Goal: Task Accomplishment & Management: Manage account settings

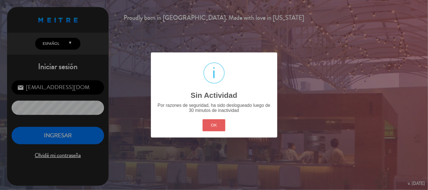
click at [220, 130] on button "OK" at bounding box center [213, 125] width 23 height 12
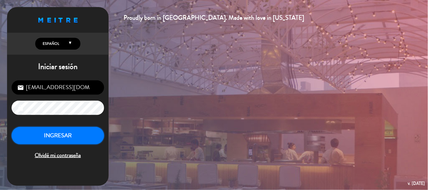
click at [58, 133] on button "INGRESAR" at bounding box center [58, 136] width 92 height 18
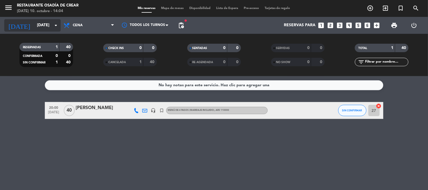
click at [34, 29] on input "[DATE]" at bounding box center [61, 25] width 54 height 10
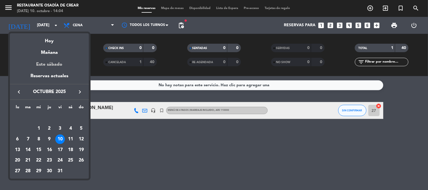
click at [50, 64] on div "Este sábado" at bounding box center [49, 65] width 79 height 16
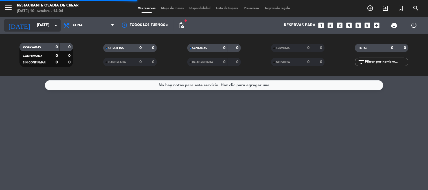
click at [51, 19] on div "[DATE] [DATE] arrow_drop_down" at bounding box center [32, 25] width 56 height 12
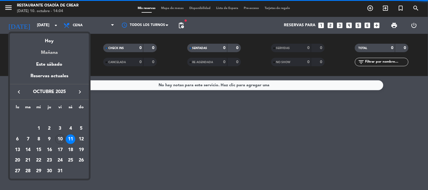
click at [56, 52] on div "Mañana" at bounding box center [49, 51] width 79 height 12
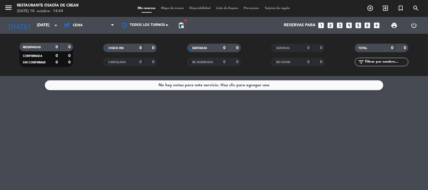
click at [6, 11] on icon "menu" at bounding box center [8, 7] width 8 height 8
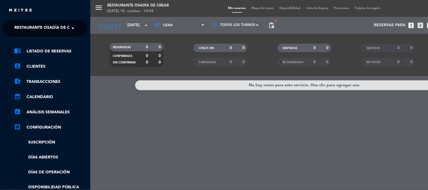
click at [59, 26] on span "Restaurante Osadía de Crear" at bounding box center [47, 28] width 66 height 12
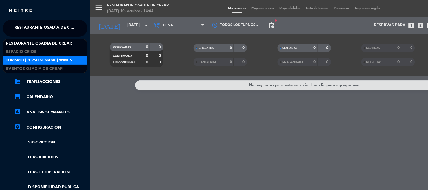
click at [52, 59] on span "Turismo [PERSON_NAME] Wines" at bounding box center [39, 60] width 66 height 6
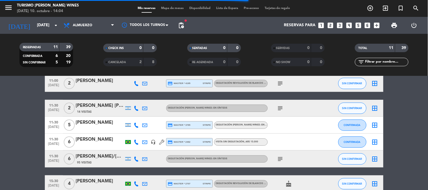
scroll to position [63, 0]
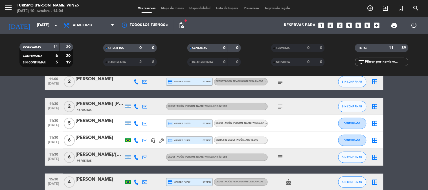
click at [137, 125] on icon at bounding box center [136, 123] width 5 height 5
click at [139, 113] on span "content_paste" at bounding box center [141, 114] width 4 height 4
click at [106, 139] on div "[PERSON_NAME]" at bounding box center [100, 137] width 48 height 7
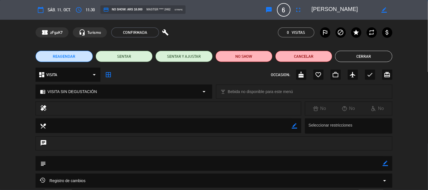
click at [378, 58] on button "Cerrar" at bounding box center [363, 56] width 57 height 11
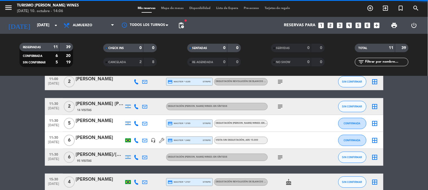
click at [136, 105] on icon at bounding box center [136, 106] width 5 height 5
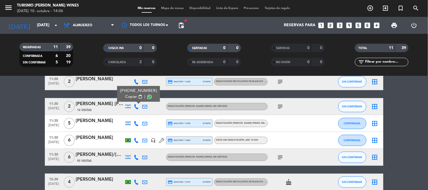
click at [139, 98] on span "content_paste" at bounding box center [140, 97] width 4 height 4
click at [279, 106] on icon "subject" at bounding box center [280, 106] width 7 height 7
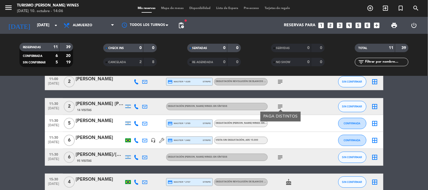
click at [279, 106] on icon "subject" at bounding box center [280, 106] width 7 height 7
click at [137, 138] on icon at bounding box center [136, 140] width 5 height 5
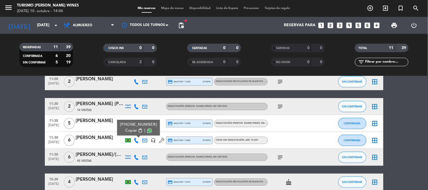
click at [138, 130] on span "content_paste" at bounding box center [140, 131] width 4 height 4
click at [139, 129] on span "content_paste" at bounding box center [140, 131] width 4 height 4
click at [82, 134] on div "[PERSON_NAME]" at bounding box center [100, 137] width 48 height 7
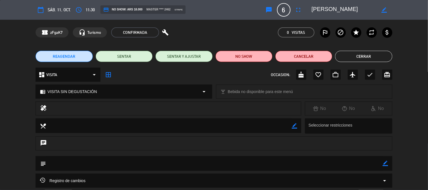
click at [329, 9] on textarea at bounding box center [344, 10] width 65 height 10
click at [361, 54] on button "Cerrar" at bounding box center [363, 56] width 57 height 11
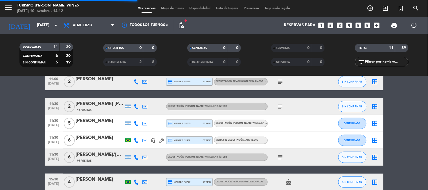
scroll to position [94, 0]
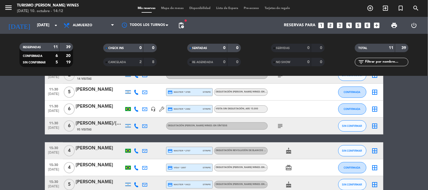
click at [137, 124] on icon at bounding box center [136, 126] width 5 height 5
click at [139, 116] on span "content_paste" at bounding box center [141, 116] width 4 height 4
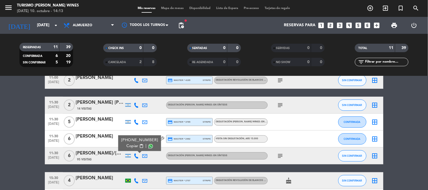
scroll to position [63, 0]
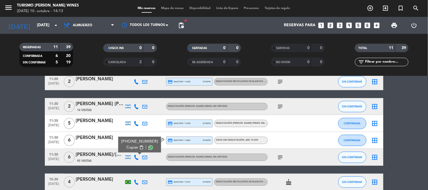
click at [294, 150] on div "subject" at bounding box center [293, 157] width 51 height 17
click at [274, 157] on div "subject" at bounding box center [293, 157] width 51 height 17
click at [280, 157] on icon "subject" at bounding box center [280, 157] width 7 height 7
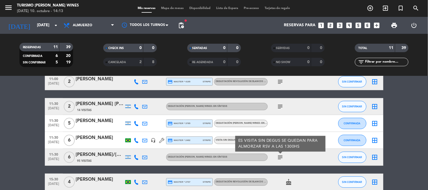
click at [280, 157] on icon "subject" at bounding box center [280, 157] width 7 height 7
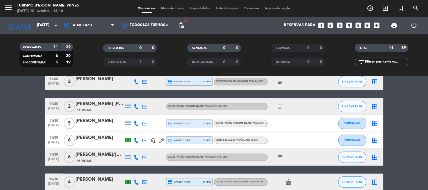
click at [95, 156] on div "[PERSON_NAME]/[PERSON_NAME] X 06" at bounding box center [100, 154] width 48 height 7
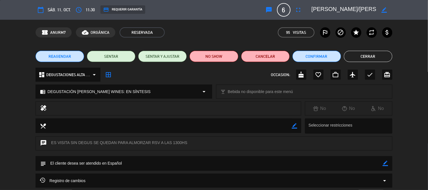
click at [341, 7] on textarea at bounding box center [344, 10] width 65 height 10
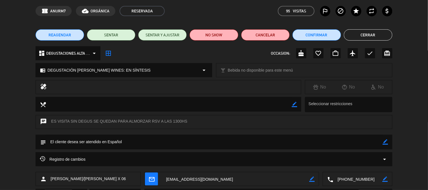
scroll to position [0, 0]
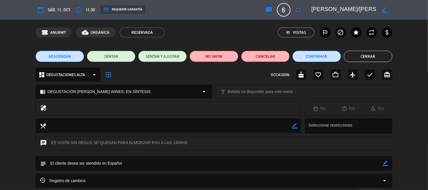
click at [368, 56] on button "Cerrar" at bounding box center [368, 56] width 49 height 11
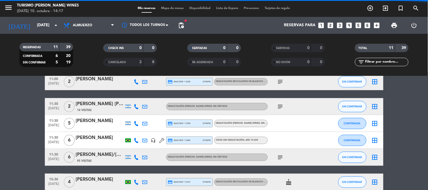
scroll to position [142, 0]
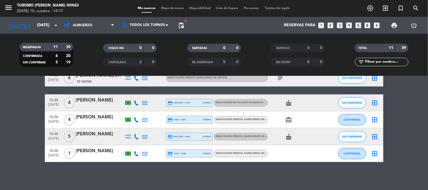
click at [138, 105] on div at bounding box center [136, 102] width 8 height 17
click at [138, 103] on icon at bounding box center [136, 102] width 5 height 5
click at [138, 94] on span "content_paste" at bounding box center [140, 93] width 4 height 4
click at [286, 104] on icon "cake" at bounding box center [288, 103] width 7 height 7
click at [136, 120] on icon at bounding box center [136, 119] width 5 height 5
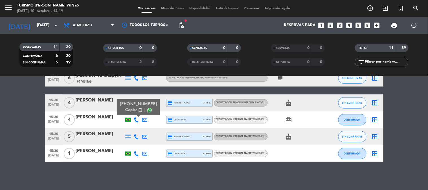
click at [140, 108] on span "content_paste" at bounding box center [140, 110] width 4 height 4
click at [288, 120] on icon "card_giftcard" at bounding box center [288, 119] width 7 height 7
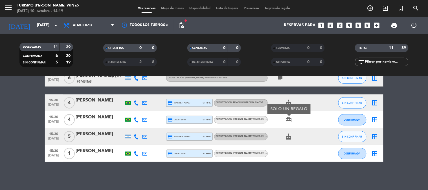
click at [288, 120] on icon "card_giftcard" at bounding box center [288, 119] width 7 height 7
click at [138, 136] on icon at bounding box center [136, 136] width 5 height 5
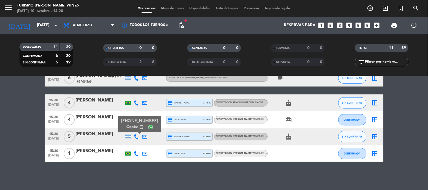
click at [139, 125] on span "content_paste" at bounding box center [141, 127] width 4 height 4
click at [148, 127] on span at bounding box center [150, 127] width 5 height 5
click at [101, 134] on div "[PERSON_NAME]" at bounding box center [100, 134] width 48 height 7
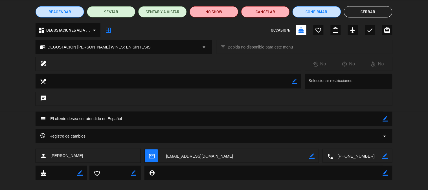
scroll to position [52, 0]
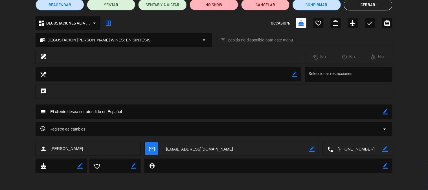
click at [179, 147] on textarea at bounding box center [235, 149] width 147 height 14
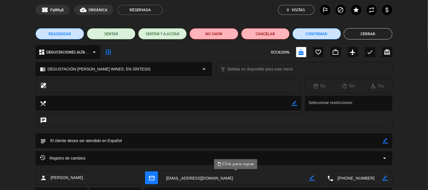
click at [363, 39] on button "Cerrar" at bounding box center [368, 33] width 49 height 11
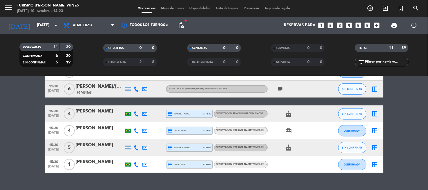
scroll to position [142, 0]
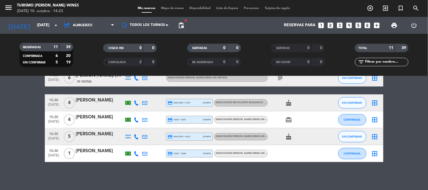
click at [95, 135] on div "[PERSON_NAME]" at bounding box center [100, 134] width 48 height 7
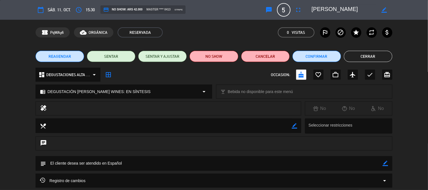
click at [338, 11] on textarea at bounding box center [344, 10] width 65 height 10
click at [357, 56] on button "Cerrar" at bounding box center [368, 56] width 49 height 11
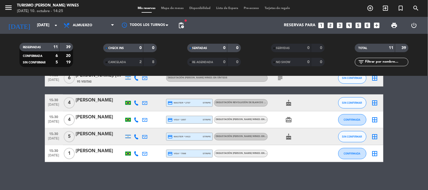
click at [134, 154] on icon at bounding box center [136, 153] width 5 height 5
click at [140, 145] on span "content_paste" at bounding box center [140, 144] width 4 height 4
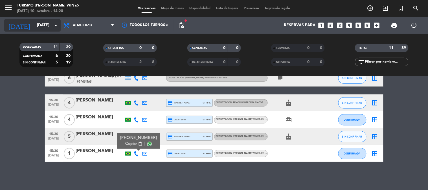
click at [23, 31] on div "[DATE] [DATE] arrow_drop_down" at bounding box center [32, 25] width 56 height 12
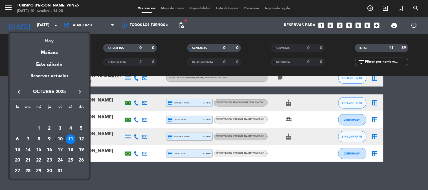
click at [52, 41] on div "Hoy" at bounding box center [49, 39] width 79 height 12
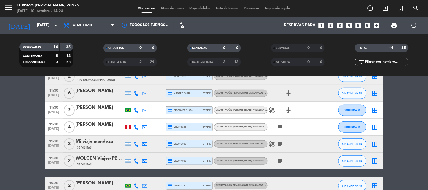
scroll to position [111, 0]
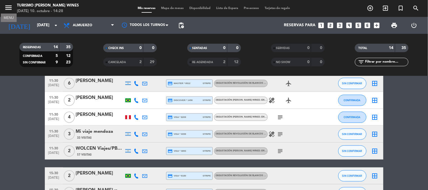
click at [10, 9] on icon "menu" at bounding box center [8, 7] width 8 height 8
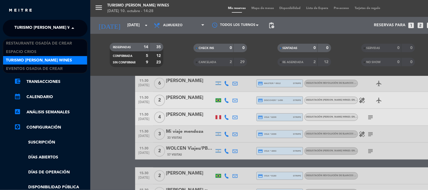
click at [69, 28] on span at bounding box center [74, 28] width 10 height 12
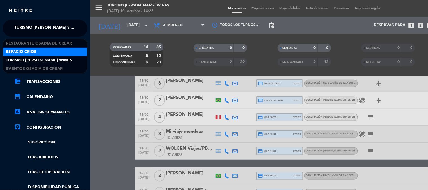
click at [52, 52] on div "Espacio Crios" at bounding box center [45, 52] width 84 height 8
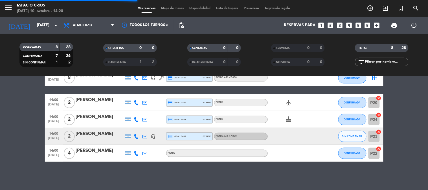
scroll to position [83, 0]
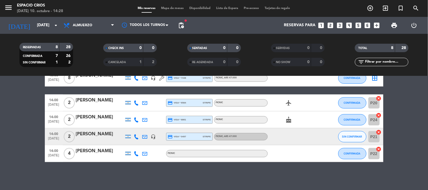
click at [135, 154] on icon at bounding box center [136, 153] width 5 height 5
click at [139, 143] on span "content_paste" at bounding box center [141, 144] width 4 height 4
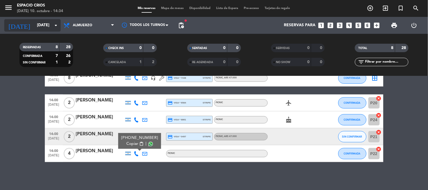
click at [34, 27] on input "[DATE]" at bounding box center [61, 25] width 54 height 10
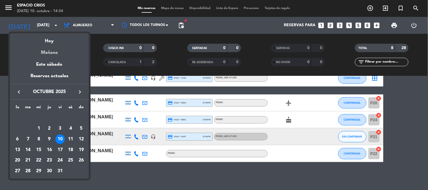
click at [59, 50] on div "Mañana" at bounding box center [49, 51] width 79 height 12
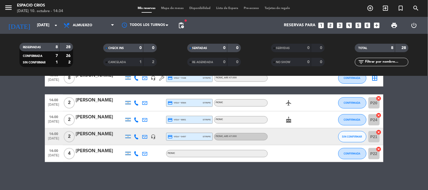
type input "[DATE]"
click at [9, 7] on icon "menu" at bounding box center [8, 7] width 8 height 8
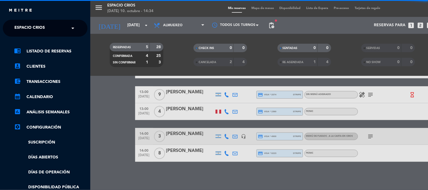
scroll to position [40, 0]
click at [63, 31] on input "text" at bounding box center [45, 28] width 69 height 12
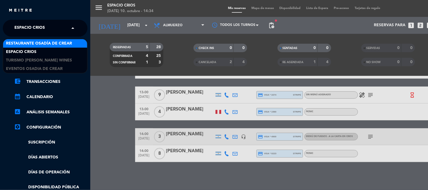
click at [71, 43] on span "Restaurante Osadía de Crear" at bounding box center [39, 43] width 66 height 6
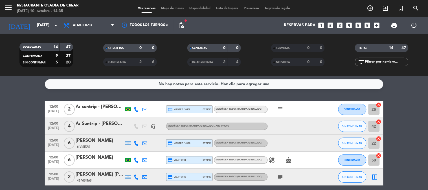
scroll to position [0, 0]
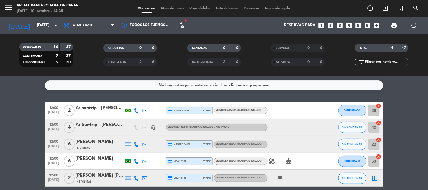
click at [135, 111] on icon at bounding box center [136, 110] width 5 height 5
click at [139, 101] on span "content_paste" at bounding box center [140, 101] width 4 height 4
click at [139, 102] on span "content_paste" at bounding box center [140, 101] width 4 height 4
click at [138, 100] on span "content_paste" at bounding box center [140, 101] width 4 height 4
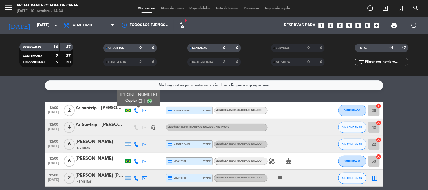
click at [285, 110] on div "subject" at bounding box center [293, 110] width 51 height 17
click at [280, 110] on icon "subject" at bounding box center [280, 110] width 7 height 7
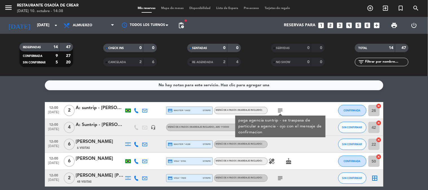
click at [297, 107] on div "subject paga agencia suntrip - se traspasa de particular a agencia - ojo con el…" at bounding box center [293, 110] width 51 height 17
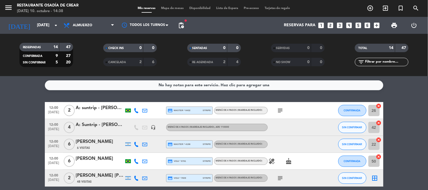
click at [106, 106] on div "A: suntrip - [PERSON_NAME]" at bounding box center [100, 107] width 48 height 7
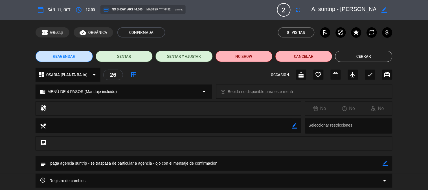
click at [341, 9] on textarea at bounding box center [344, 10] width 65 height 10
click at [343, 9] on textarea at bounding box center [344, 10] width 65 height 10
drag, startPoint x: 343, startPoint y: 9, endPoint x: 378, endPoint y: 6, distance: 35.1
click at [378, 6] on div "border_color" at bounding box center [350, 10] width 85 height 10
click at [351, 54] on button "Cerrar" at bounding box center [363, 56] width 57 height 11
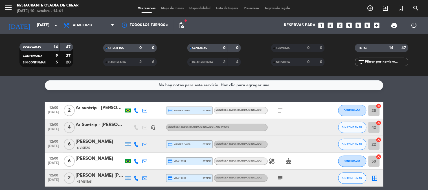
click at [278, 111] on icon "subject" at bounding box center [280, 110] width 7 height 7
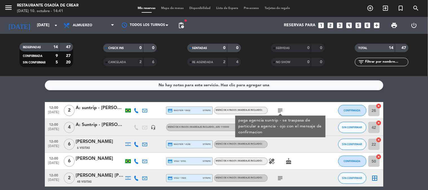
click at [293, 145] on div at bounding box center [293, 144] width 51 height 17
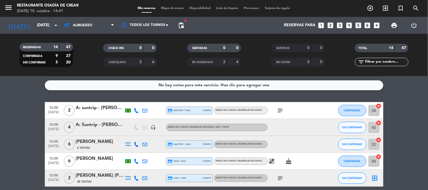
click at [137, 142] on icon at bounding box center [136, 144] width 5 height 5
click at [139, 133] on span "content_paste" at bounding box center [141, 135] width 4 height 4
click at [91, 141] on div "[PERSON_NAME]" at bounding box center [100, 141] width 48 height 7
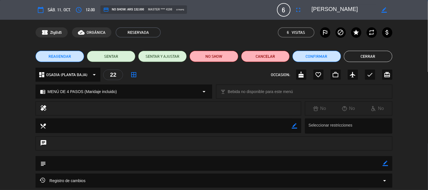
click at [338, 9] on textarea at bounding box center [344, 10] width 65 height 10
click at [369, 53] on button "Cerrar" at bounding box center [368, 56] width 49 height 11
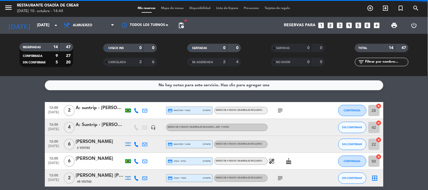
scroll to position [31, 0]
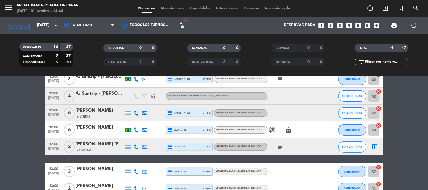
click at [136, 132] on icon at bounding box center [136, 129] width 5 height 5
click at [138, 120] on span "content_paste" at bounding box center [140, 120] width 4 height 4
click at [98, 114] on div "6 Visitas" at bounding box center [100, 116] width 48 height 5
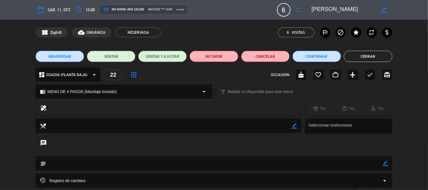
click at [351, 54] on button "Cerrar" at bounding box center [368, 56] width 49 height 11
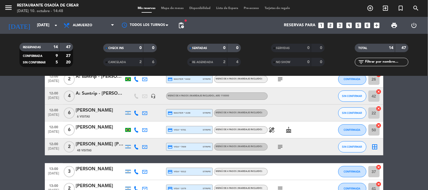
click at [104, 147] on div "[PERSON_NAME] [PERSON_NAME] x 2" at bounding box center [100, 144] width 48 height 7
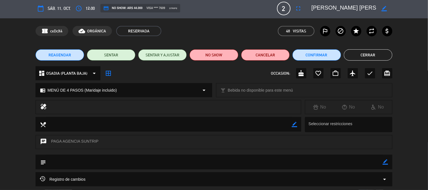
scroll to position [0, 0]
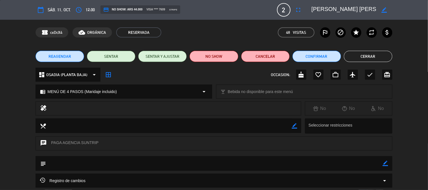
click at [364, 52] on button "Cerrar" at bounding box center [368, 56] width 49 height 11
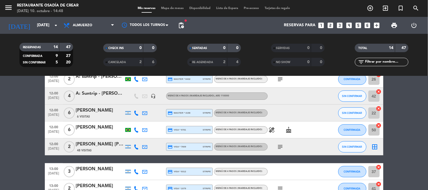
click at [291, 129] on icon "cake" at bounding box center [288, 130] width 7 height 7
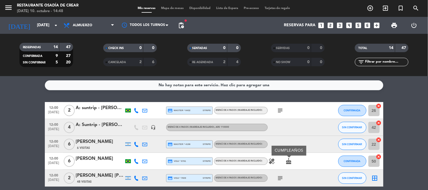
click at [280, 107] on icon "subject" at bounding box center [280, 110] width 7 height 7
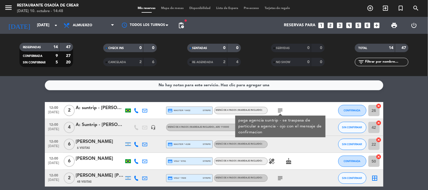
click at [279, 177] on icon "subject" at bounding box center [280, 178] width 7 height 7
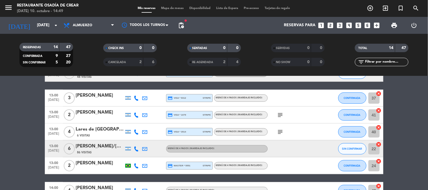
scroll to position [94, 0]
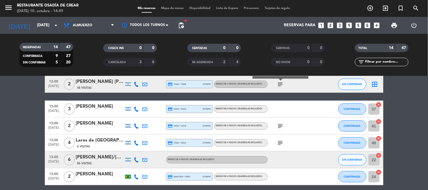
click at [136, 107] on icon at bounding box center [136, 109] width 5 height 5
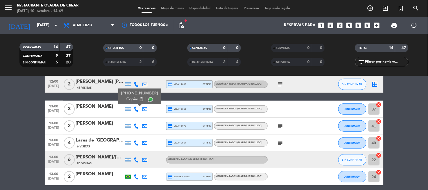
click at [139, 98] on span "content_paste" at bounding box center [141, 99] width 4 height 4
click at [93, 106] on div "[PERSON_NAME]" at bounding box center [100, 106] width 48 height 7
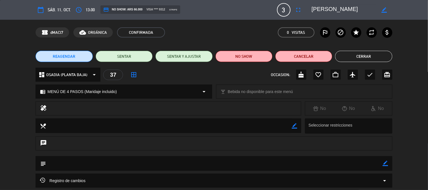
click at [331, 7] on textarea at bounding box center [344, 10] width 65 height 10
click at [363, 58] on button "Cerrar" at bounding box center [363, 56] width 57 height 11
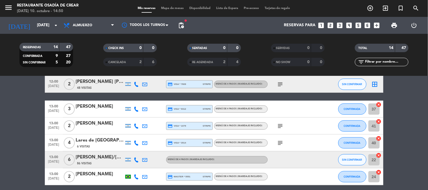
click at [137, 126] on icon at bounding box center [136, 126] width 5 height 5
click at [139, 117] on span "content_paste" at bounding box center [141, 116] width 4 height 4
click at [105, 124] on div "[PERSON_NAME]" at bounding box center [100, 123] width 48 height 7
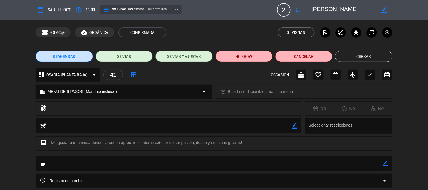
click at [338, 10] on textarea at bounding box center [344, 10] width 65 height 10
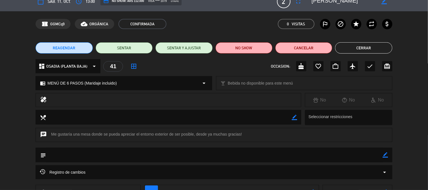
scroll to position [0, 0]
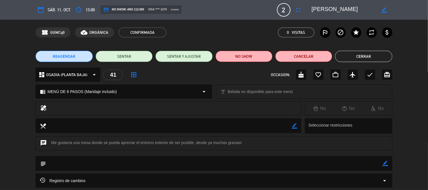
click at [358, 58] on button "Cerrar" at bounding box center [363, 56] width 57 height 11
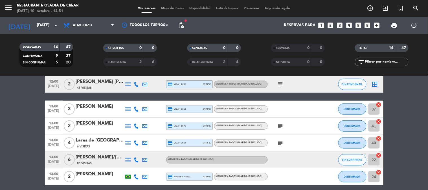
click at [84, 140] on div "Lares de [GEOGRAPHIC_DATA]" at bounding box center [100, 140] width 48 height 7
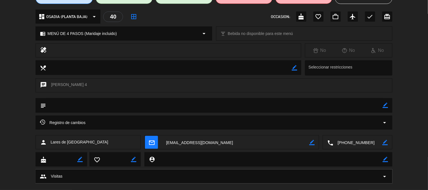
scroll to position [63, 0]
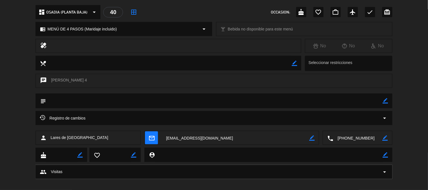
click at [340, 140] on textarea at bounding box center [357, 138] width 49 height 14
click at [361, 139] on textarea at bounding box center [357, 138] width 49 height 14
click at [368, 124] on span "content_paste" at bounding box center [368, 124] width 4 height 4
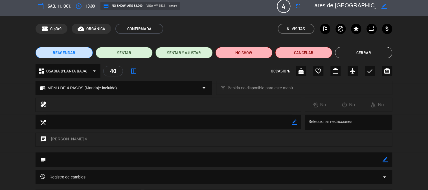
scroll to position [0, 0]
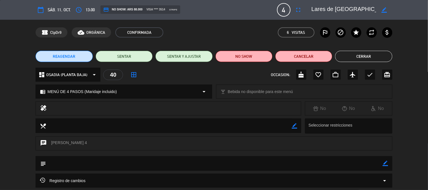
click at [348, 5] on textarea at bounding box center [344, 10] width 65 height 10
click at [348, 10] on textarea at bounding box center [344, 10] width 65 height 10
click at [341, 8] on textarea at bounding box center [344, 10] width 65 height 10
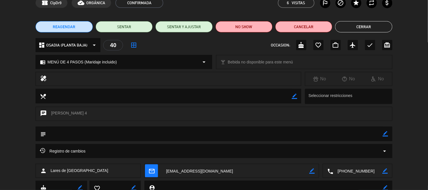
scroll to position [69, 0]
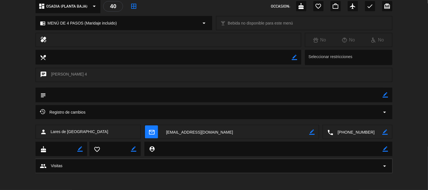
click at [76, 78] on div "chat [PERSON_NAME] 4" at bounding box center [214, 75] width 356 height 14
click at [77, 75] on div "chat [PERSON_NAME] 4" at bounding box center [214, 75] width 356 height 14
copy div "[PERSON_NAME] 4"
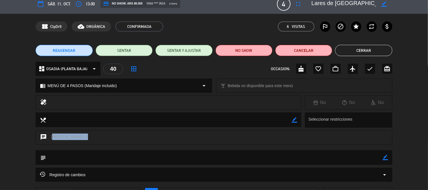
scroll to position [0, 0]
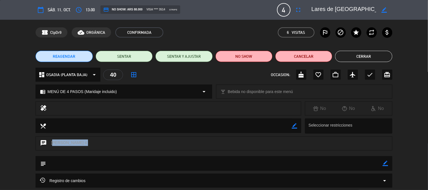
click at [367, 54] on button "Cerrar" at bounding box center [363, 56] width 57 height 11
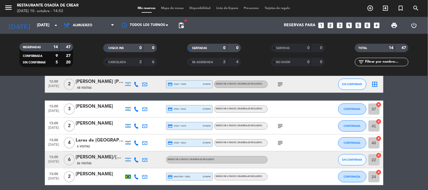
click at [136, 159] on icon at bounding box center [136, 159] width 5 height 5
click at [139, 150] on span "content_paste" at bounding box center [141, 150] width 4 height 4
click at [96, 175] on div "[PERSON_NAME]" at bounding box center [100, 174] width 48 height 7
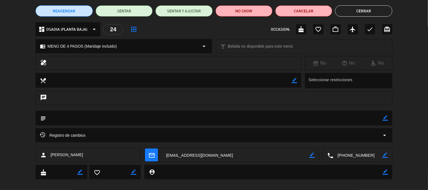
scroll to position [52, 0]
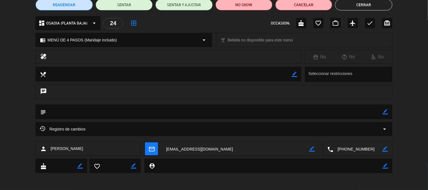
click at [359, 147] on textarea at bounding box center [357, 149] width 49 height 14
click at [368, 135] on span "content_paste" at bounding box center [368, 135] width 4 height 4
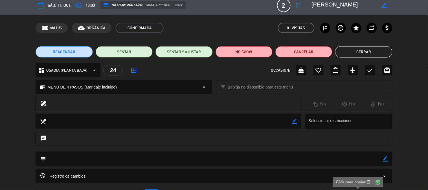
scroll to position [0, 0]
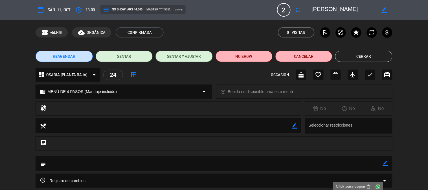
click at [339, 7] on textarea at bounding box center [344, 10] width 65 height 10
click at [370, 61] on button "Cerrar" at bounding box center [363, 56] width 57 height 11
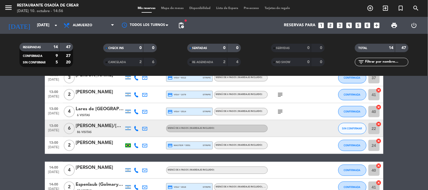
scroll to position [157, 0]
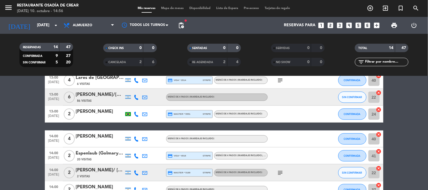
click at [142, 139] on div at bounding box center [145, 139] width 8 height 17
click at [135, 139] on icon at bounding box center [136, 138] width 5 height 5
click at [138, 130] on span "content_paste" at bounding box center [140, 129] width 4 height 4
click at [100, 131] on div "14:00 [DATE] 4 [PERSON_NAME] check_circle Copiado MENÚ DE 6 PASOS (Maridaje inc…" at bounding box center [214, 139] width 338 height 17
click at [118, 139] on div "[PERSON_NAME]" at bounding box center [100, 136] width 48 height 7
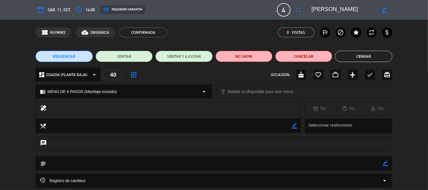
click at [336, 8] on textarea at bounding box center [344, 10] width 65 height 10
click at [362, 60] on button "Cerrar" at bounding box center [363, 56] width 57 height 11
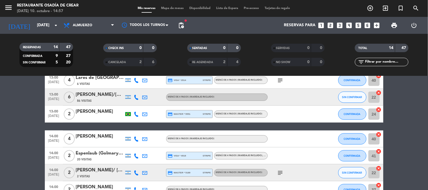
scroll to position [188, 0]
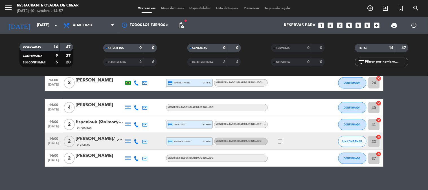
click at [109, 121] on div "Espenlaub (Golmary Pocaterra)" at bounding box center [100, 121] width 48 height 7
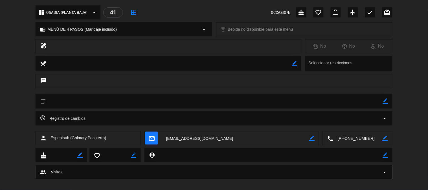
scroll to position [63, 0]
click at [360, 133] on textarea at bounding box center [357, 138] width 49 height 14
click at [367, 123] on span "content_paste" at bounding box center [368, 124] width 4 height 4
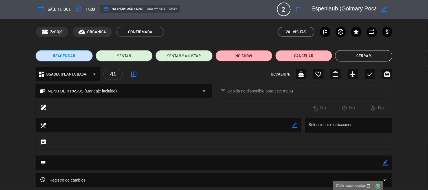
scroll to position [0, 0]
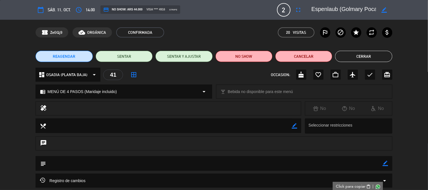
click at [362, 10] on textarea at bounding box center [344, 10] width 65 height 10
click at [344, 9] on textarea at bounding box center [344, 10] width 65 height 10
click at [348, 9] on textarea at bounding box center [344, 10] width 65 height 10
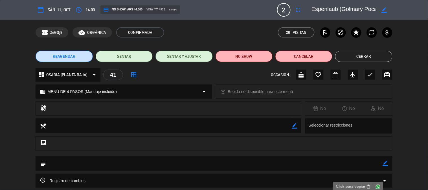
click at [348, 9] on textarea at bounding box center [344, 10] width 65 height 10
click at [384, 9] on icon "border_color" at bounding box center [383, 9] width 5 height 5
click at [370, 8] on textarea at bounding box center [344, 10] width 65 height 10
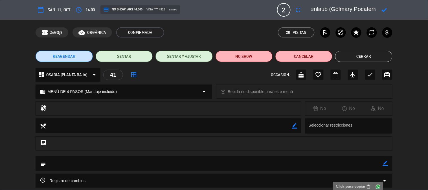
click at [370, 8] on textarea at bounding box center [344, 10] width 65 height 10
drag, startPoint x: 329, startPoint y: 9, endPoint x: 378, endPoint y: 7, distance: 49.1
click at [378, 7] on div at bounding box center [350, 10] width 85 height 10
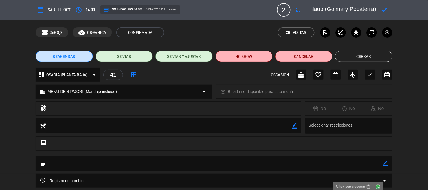
click at [374, 57] on button "Cerrar" at bounding box center [363, 56] width 57 height 11
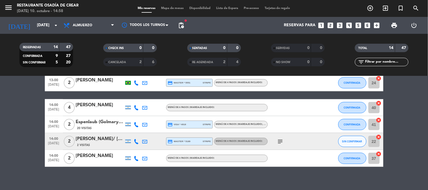
click at [283, 140] on icon "subject" at bounding box center [280, 141] width 7 height 7
click at [136, 141] on icon at bounding box center [136, 141] width 5 height 5
drag, startPoint x: 139, startPoint y: 130, endPoint x: 140, endPoint y: 111, distance: 18.6
click at [140, 112] on div "12:00 [DATE] 2 A: suntrip - [PERSON_NAME] credit_card master * 6432 stripe MENÚ…" at bounding box center [214, 40] width 338 height 253
click at [138, 131] on span "content_paste" at bounding box center [140, 132] width 4 height 4
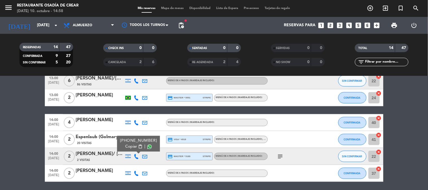
scroll to position [188, 0]
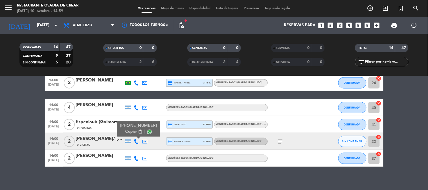
click at [94, 138] on div "[PERSON_NAME]/ [PERSON_NAME]" at bounding box center [100, 138] width 48 height 7
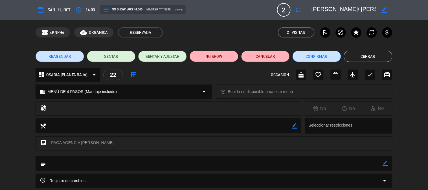
click at [363, 7] on textarea at bounding box center [344, 10] width 65 height 10
click at [364, 8] on textarea at bounding box center [344, 10] width 65 height 10
click at [372, 8] on textarea at bounding box center [344, 10] width 65 height 10
click at [368, 9] on textarea at bounding box center [344, 10] width 65 height 10
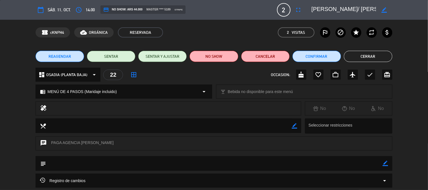
click at [368, 9] on textarea at bounding box center [344, 10] width 65 height 10
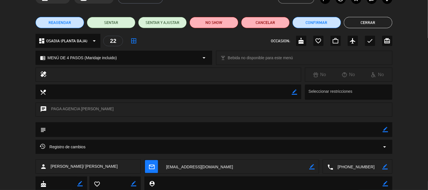
scroll to position [0, 0]
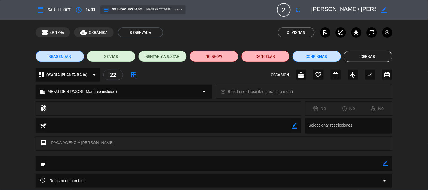
click at [368, 9] on textarea at bounding box center [344, 10] width 65 height 10
click at [353, 55] on button "Cerrar" at bounding box center [368, 56] width 49 height 11
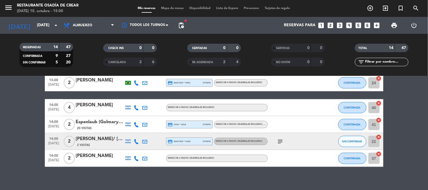
click at [283, 142] on icon "subject" at bounding box center [280, 141] width 7 height 7
click at [136, 157] on icon at bounding box center [136, 158] width 5 height 5
click at [139, 147] on span "content_paste" at bounding box center [141, 149] width 4 height 4
click at [149, 147] on span at bounding box center [150, 149] width 5 height 5
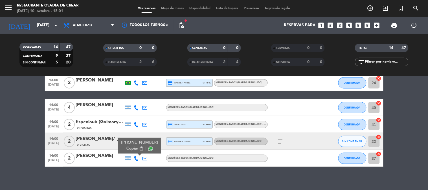
click at [137, 125] on icon at bounding box center [136, 124] width 5 height 5
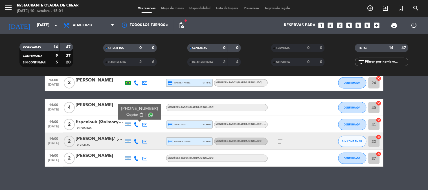
click at [134, 157] on icon at bounding box center [136, 158] width 5 height 5
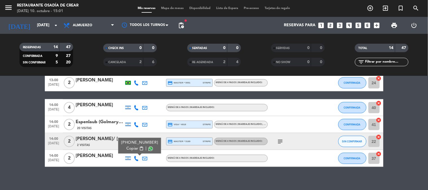
click at [147, 159] on icon at bounding box center [144, 158] width 5 height 5
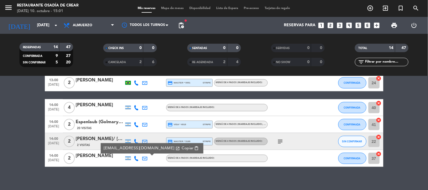
click at [194, 148] on span "content_paste" at bounding box center [196, 148] width 4 height 4
click at [94, 155] on div "[PERSON_NAME]" at bounding box center [100, 155] width 48 height 7
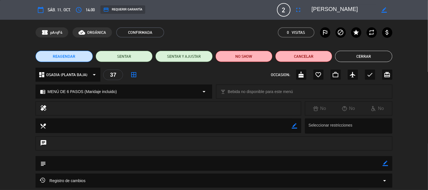
click at [358, 8] on textarea at bounding box center [344, 10] width 65 height 10
click at [374, 58] on button "Cerrar" at bounding box center [363, 56] width 57 height 11
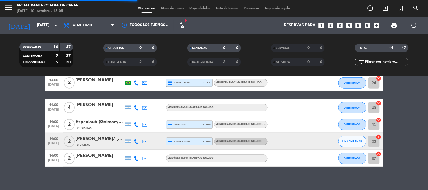
scroll to position [193, 0]
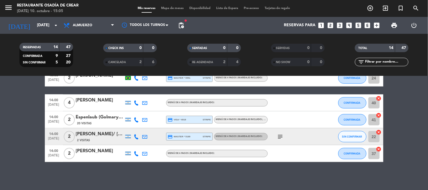
click at [281, 136] on icon "subject" at bounding box center [280, 136] width 7 height 7
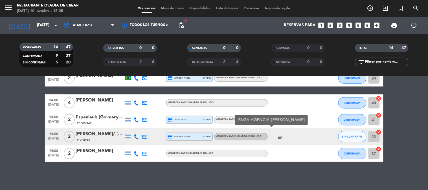
click at [295, 134] on div "subject PAGA AGENCIA [PERSON_NAME]" at bounding box center [293, 136] width 51 height 17
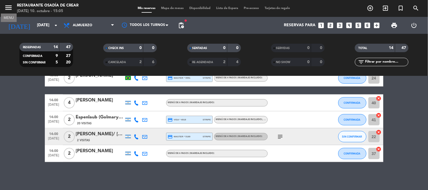
click at [10, 9] on icon "menu" at bounding box center [8, 7] width 8 height 8
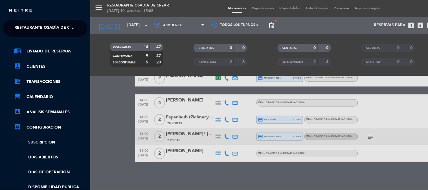
click at [58, 31] on span "Restaurante Osadía de Crear" at bounding box center [47, 28] width 66 height 12
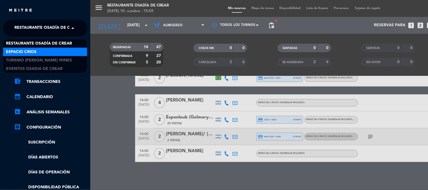
click at [63, 51] on div "Espacio Crios" at bounding box center [45, 52] width 84 height 8
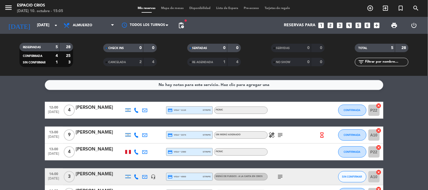
scroll to position [0, 0]
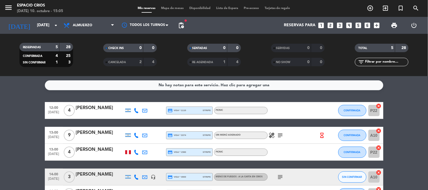
click at [137, 112] on icon at bounding box center [136, 110] width 5 height 5
click at [139, 101] on span "content_paste" at bounding box center [141, 101] width 4 height 4
click at [98, 106] on div "[PERSON_NAME]" at bounding box center [100, 107] width 48 height 7
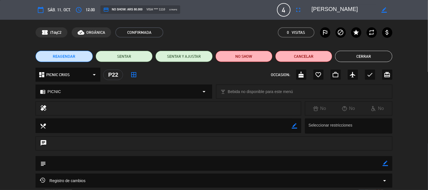
click at [335, 10] on textarea at bounding box center [344, 10] width 65 height 10
click at [357, 54] on button "Cerrar" at bounding box center [363, 56] width 57 height 11
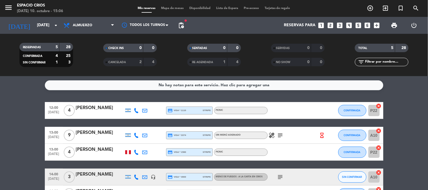
click at [134, 136] on icon at bounding box center [136, 135] width 5 height 5
click at [139, 125] on span "content_paste" at bounding box center [141, 126] width 4 height 4
click at [104, 131] on div "[PERSON_NAME]" at bounding box center [100, 132] width 48 height 7
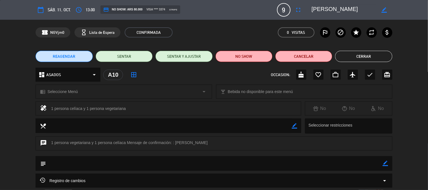
click at [334, 10] on textarea at bounding box center [344, 10] width 65 height 10
click at [376, 55] on button "Cerrar" at bounding box center [363, 56] width 57 height 11
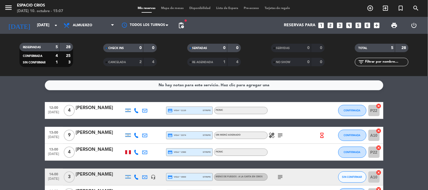
click at [277, 134] on icon "subject" at bounding box center [280, 135] width 7 height 7
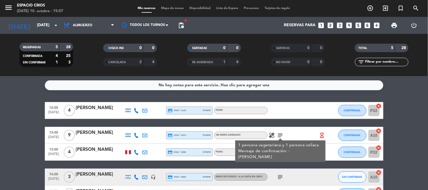
click at [323, 134] on icon "hourglass_empty" at bounding box center [322, 135] width 6 height 6
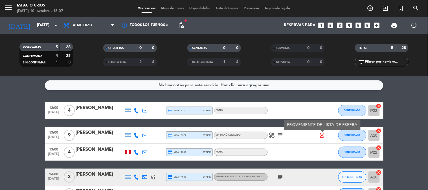
click at [269, 135] on icon "healing" at bounding box center [271, 135] width 7 height 7
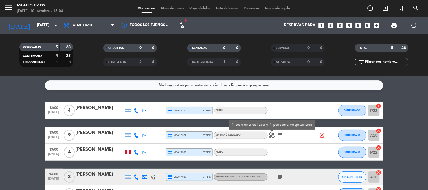
click at [135, 152] on icon at bounding box center [136, 152] width 5 height 5
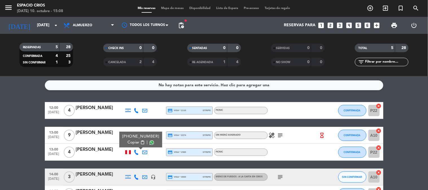
click at [140, 141] on span "content_paste" at bounding box center [142, 142] width 4 height 4
click at [136, 177] on icon at bounding box center [136, 177] width 5 height 5
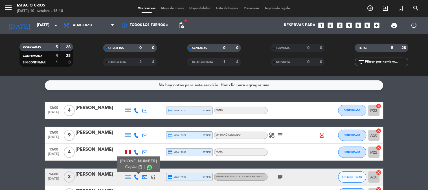
click at [138, 167] on span "content_paste" at bounding box center [140, 167] width 4 height 4
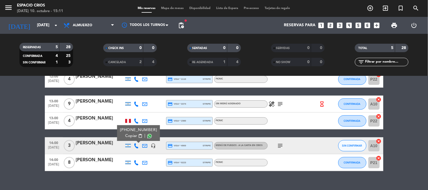
click at [137, 161] on icon at bounding box center [136, 162] width 5 height 5
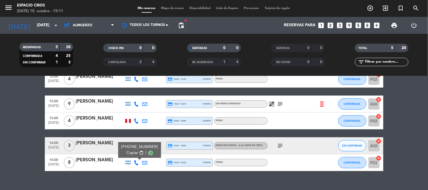
click at [139, 153] on span "content_paste" at bounding box center [141, 153] width 4 height 4
click at [96, 162] on div "[PERSON_NAME]" at bounding box center [100, 160] width 48 height 7
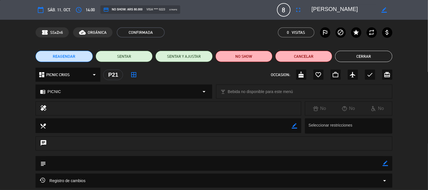
click at [331, 9] on textarea at bounding box center [344, 10] width 65 height 10
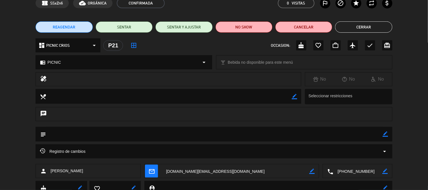
scroll to position [0, 0]
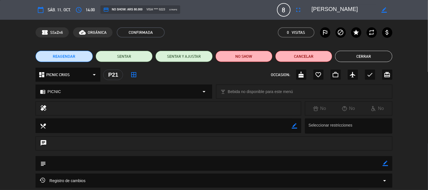
click at [382, 58] on button "Cerrar" at bounding box center [363, 56] width 57 height 11
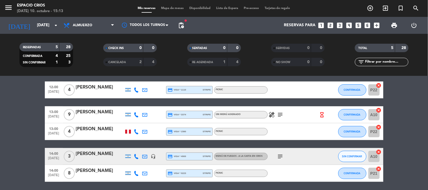
scroll to position [40, 0]
